Goal: Task Accomplishment & Management: Manage account settings

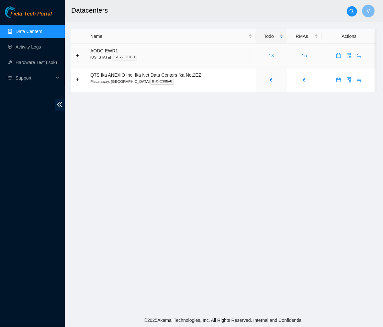
click at [271, 54] on link "13" at bounding box center [270, 55] width 5 height 5
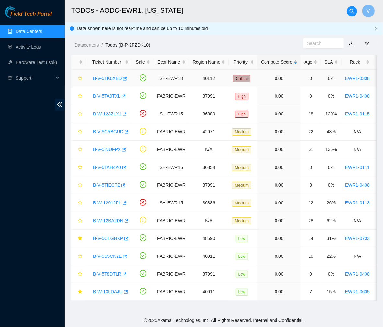
click at [103, 79] on link "B-V-5TK0XBD" at bounding box center [107, 78] width 29 height 5
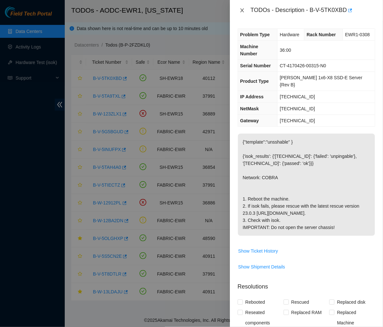
click at [241, 10] on icon "close" at bounding box center [241, 10] width 5 height 5
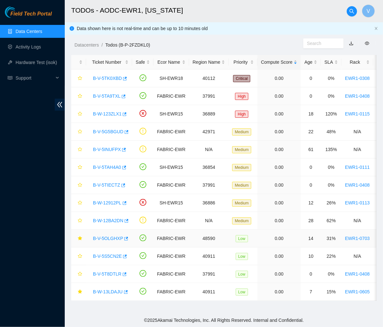
click at [114, 239] on link "B-V-5OLGHXP" at bounding box center [108, 238] width 30 height 5
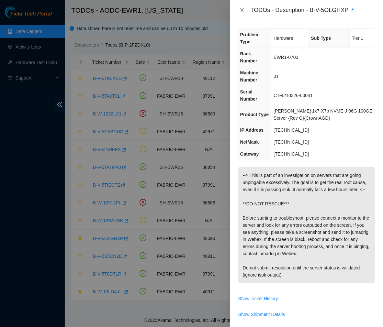
click at [241, 10] on icon "close" at bounding box center [241, 10] width 5 height 5
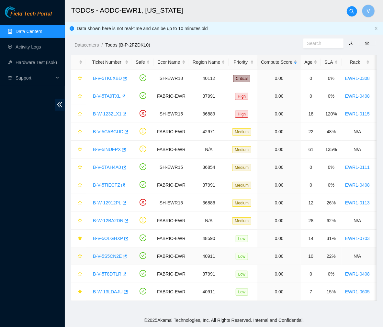
click at [102, 257] on link "B-V-5S5CN2E" at bounding box center [107, 256] width 29 height 5
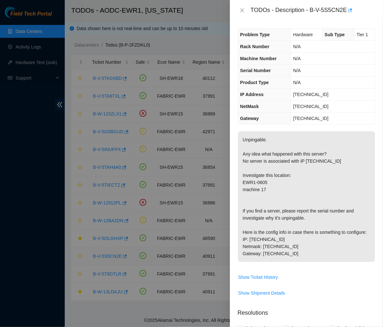
click at [102, 257] on div at bounding box center [191, 163] width 383 height 327
click at [240, 10] on icon "close" at bounding box center [241, 10] width 5 height 5
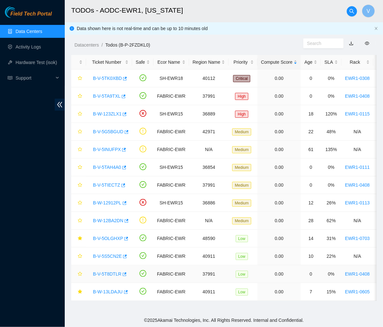
click at [114, 273] on link "B-V-5T8DTLR" at bounding box center [107, 273] width 28 height 5
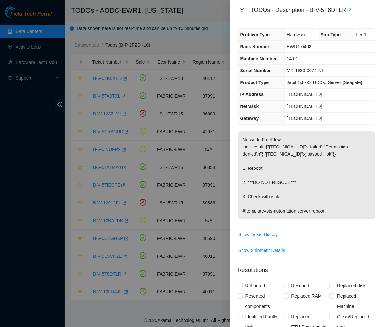
click at [241, 11] on icon "close" at bounding box center [242, 10] width 4 height 4
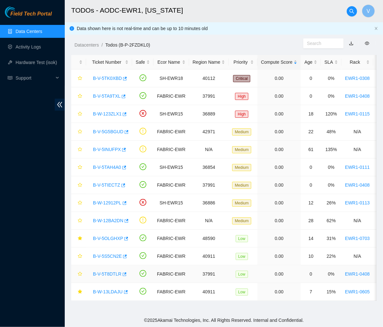
click at [110, 275] on link "B-V-5T8DTLR" at bounding box center [107, 273] width 28 height 5
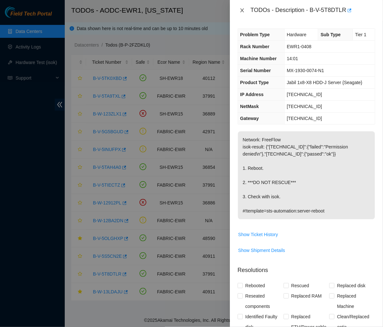
click at [239, 12] on icon "close" at bounding box center [241, 10] width 5 height 5
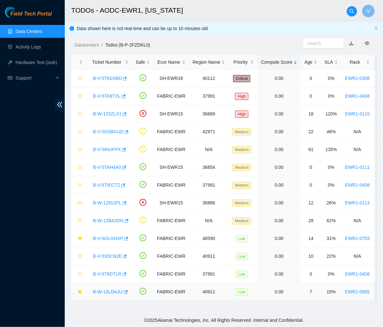
click at [105, 293] on link "B-W-13LDAJU" at bounding box center [108, 291] width 30 height 5
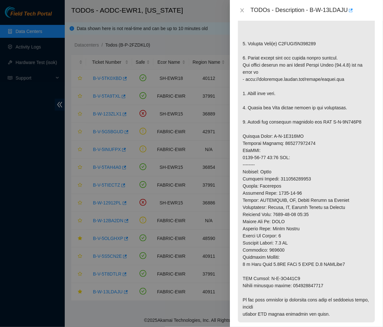
scroll to position [196, 0]
click at [241, 10] on icon "close" at bounding box center [241, 10] width 5 height 5
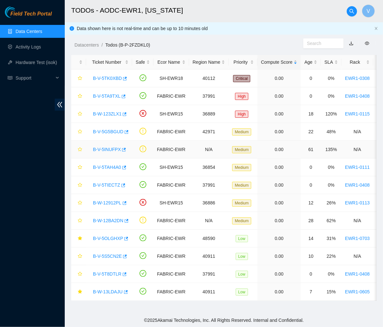
scroll to position [108, 0]
click at [109, 237] on link "B-V-5OLGHXP" at bounding box center [108, 238] width 30 height 5
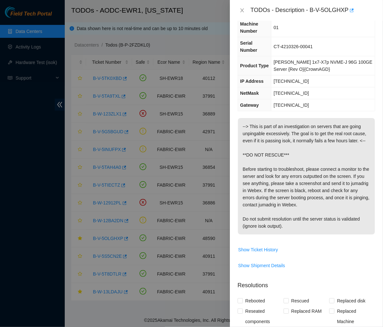
scroll to position [49, 0]
click at [243, 10] on icon "close" at bounding box center [241, 10] width 5 height 5
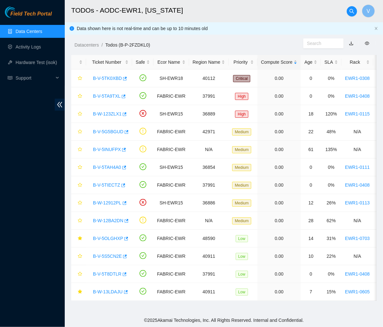
scroll to position [62, 0]
click at [198, 35] on div "Datacenters / Todos (B-P-2FZDKL0) /" at bounding box center [184, 30] width 238 height 36
click at [24, 30] on link "Data Centers" at bounding box center [29, 31] width 27 height 5
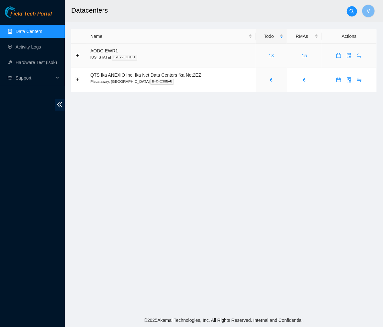
click at [272, 56] on link "13" at bounding box center [270, 55] width 5 height 5
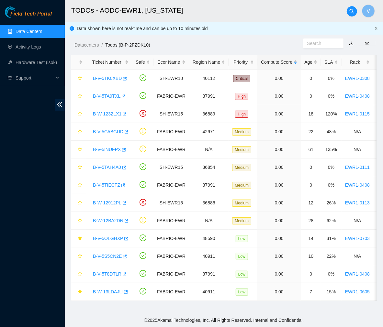
click at [375, 27] on icon "close" at bounding box center [376, 28] width 3 height 3
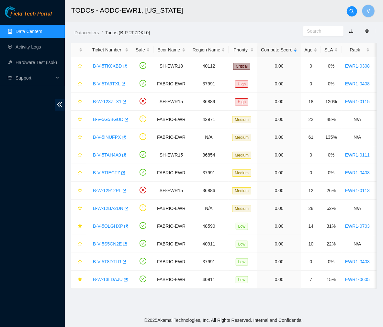
click at [202, 8] on h2 "TODOs - AODC-EWR1, New Jersey" at bounding box center [200, 10] width 259 height 21
click at [305, 8] on h2 "TODOs - AODC-EWR1, New Jersey" at bounding box center [200, 10] width 259 height 21
